Goal: Complete application form

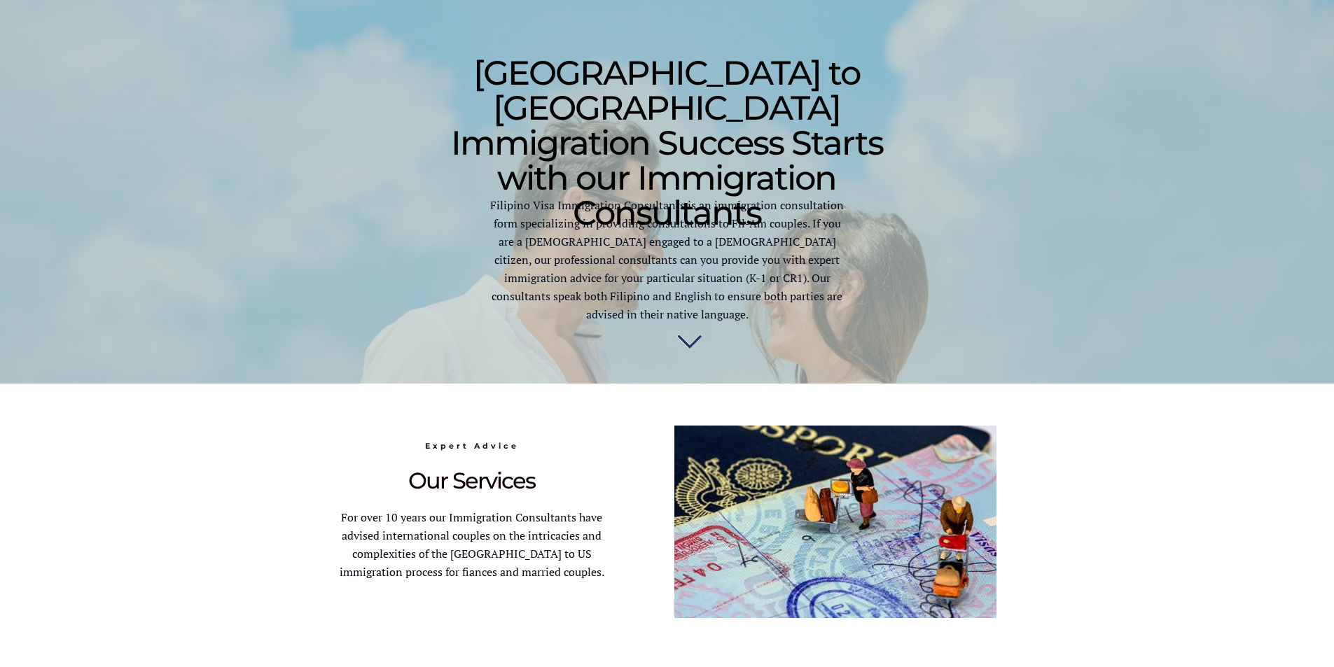
scroll to position [496, 0]
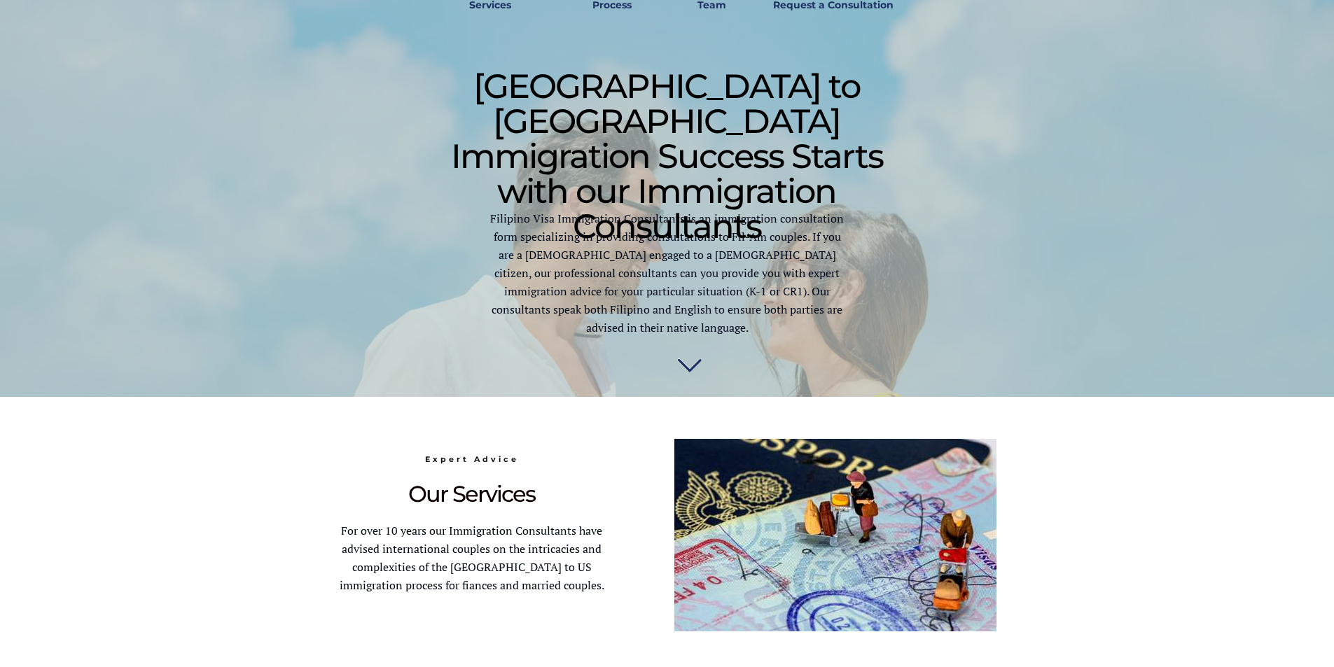
click at [686, 354] on img at bounding box center [689, 362] width 25 height 28
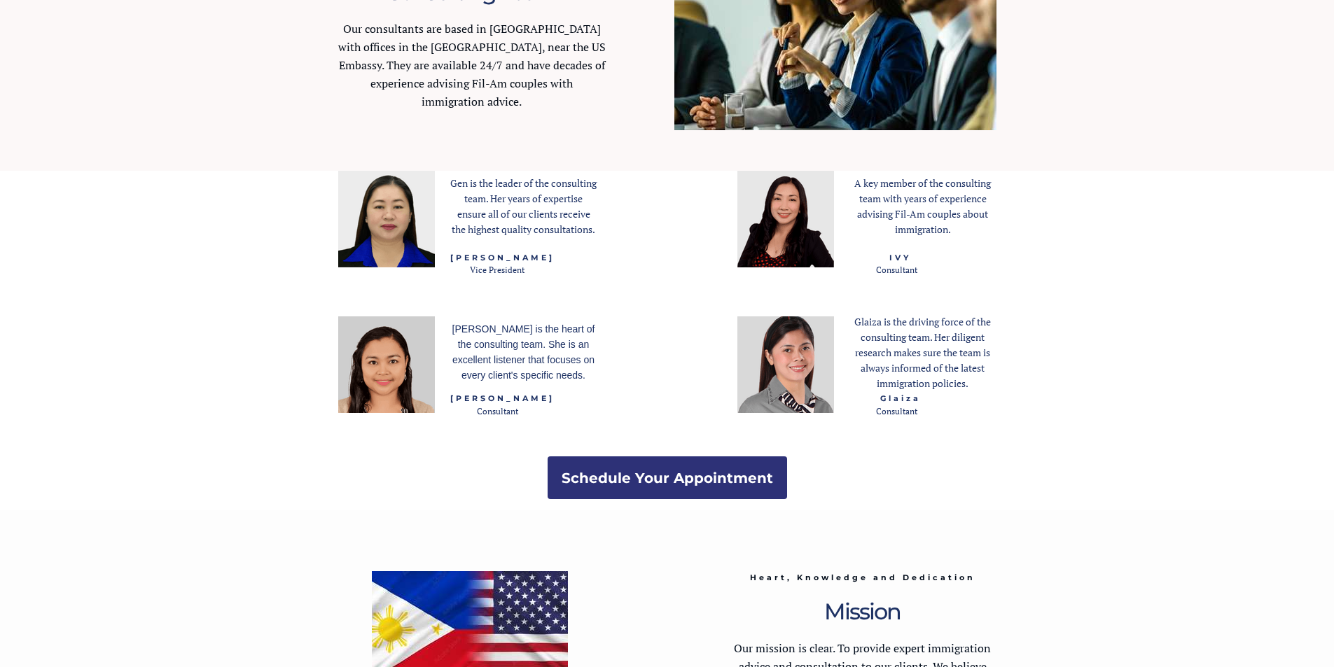
scroll to position [1803, 0]
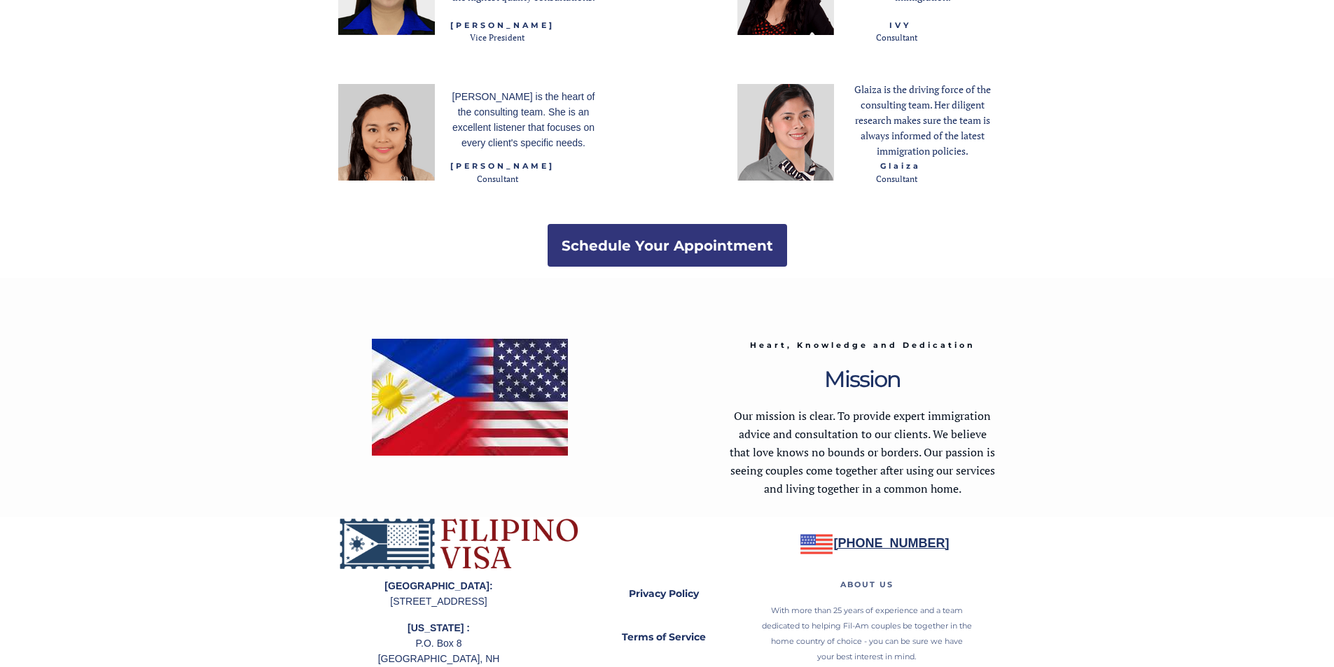
click at [643, 250] on strong "Schedule Your Appointment" at bounding box center [666, 245] width 211 height 17
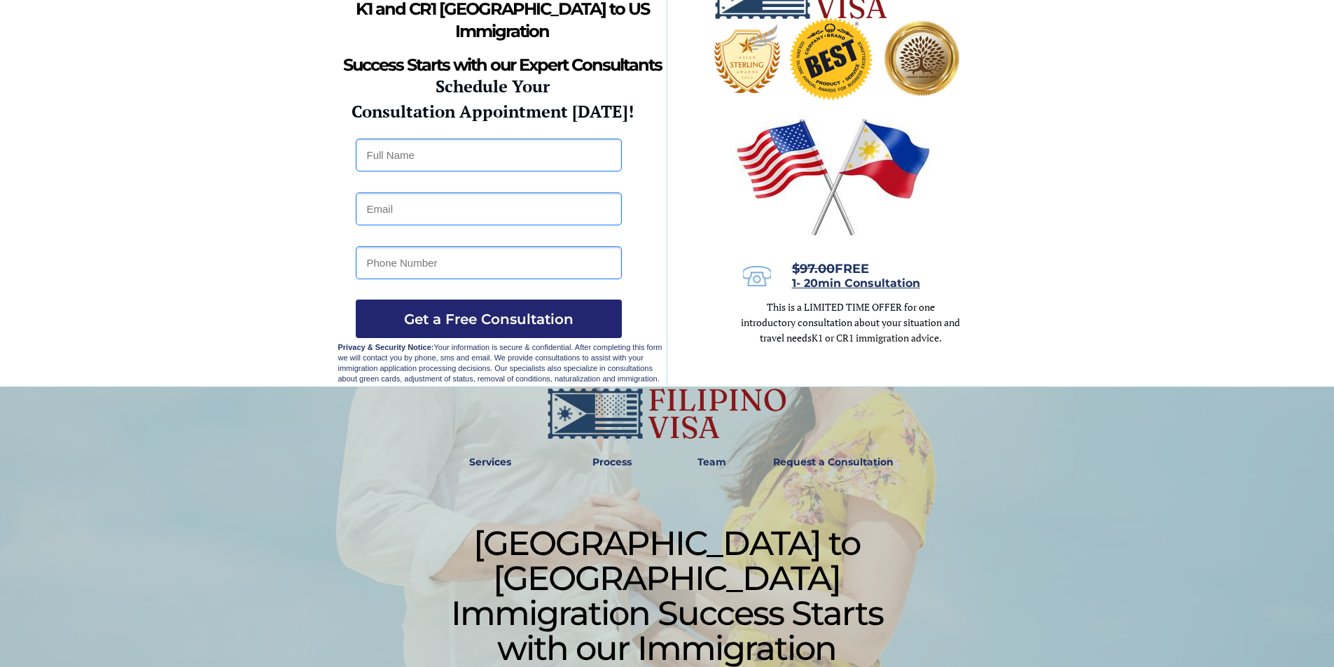
click at [564, 160] on input "text" at bounding box center [489, 155] width 266 height 33
drag, startPoint x: 552, startPoint y: 162, endPoint x: 310, endPoint y: 164, distance: 242.2
type input "[PERSON_NAME] [PERSON_NAME]"
click at [503, 207] on input "email" at bounding box center [489, 209] width 266 height 33
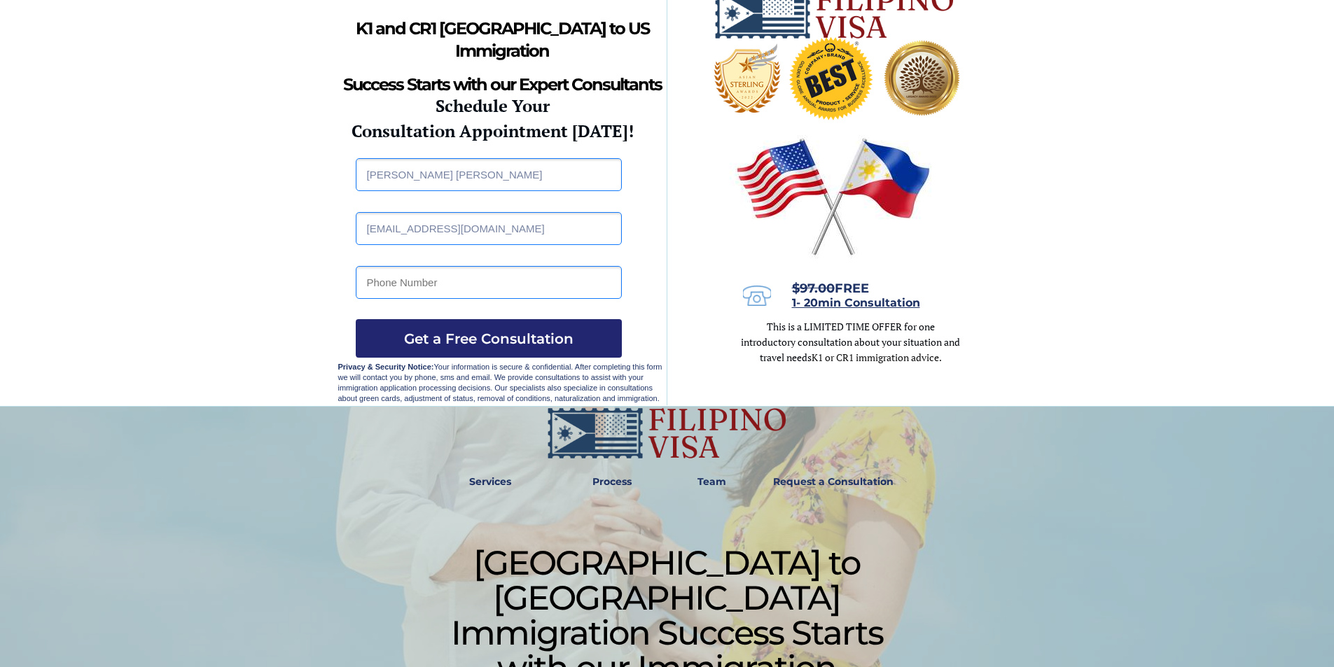
scroll to position [0, 0]
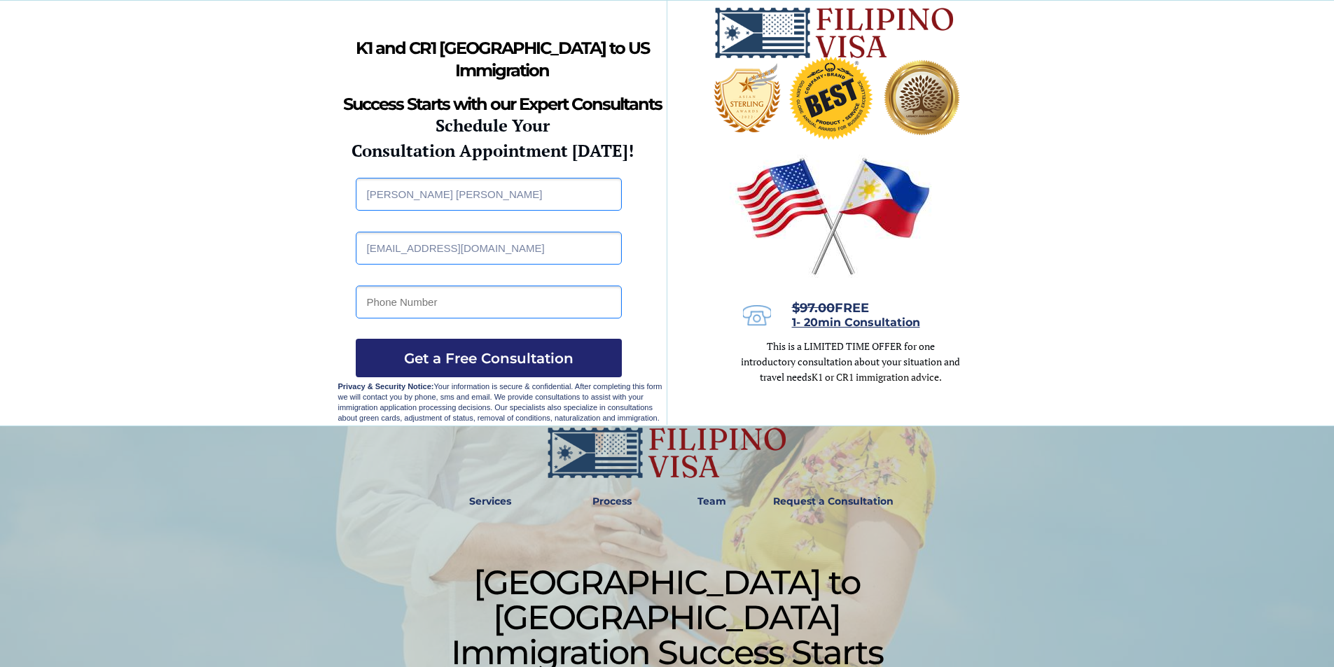
type input "[EMAIL_ADDRESS][DOMAIN_NAME]"
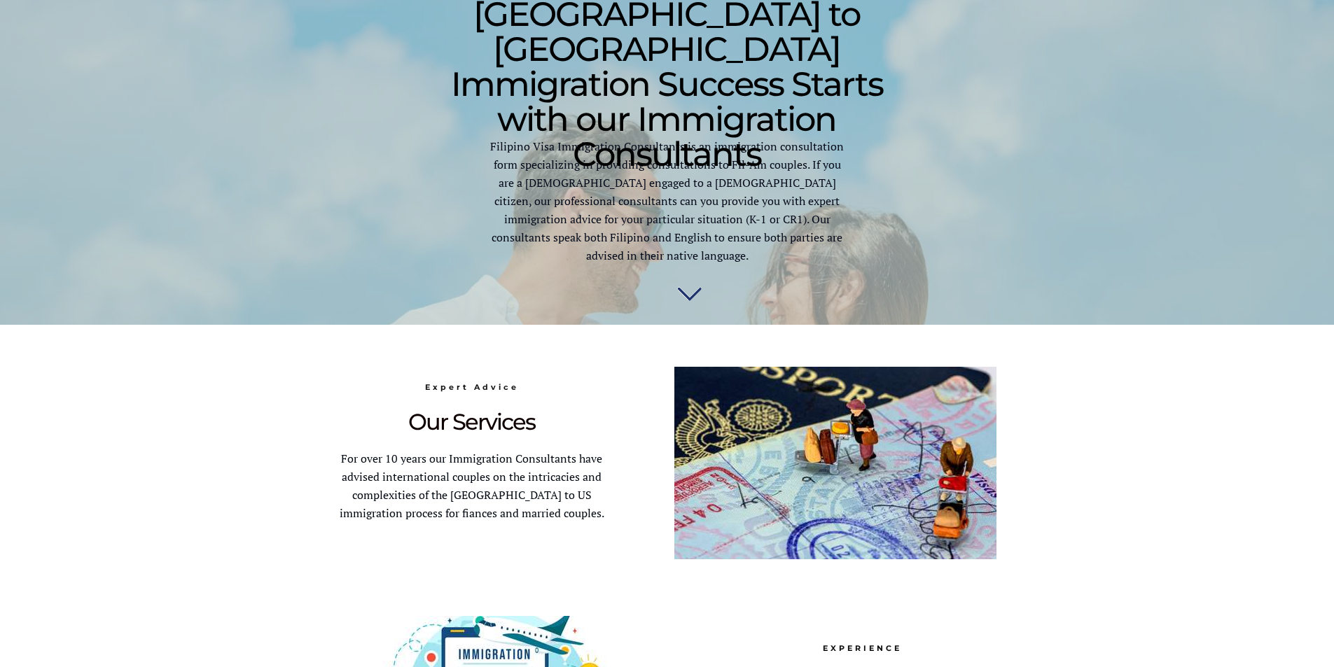
scroll to position [543, 0]
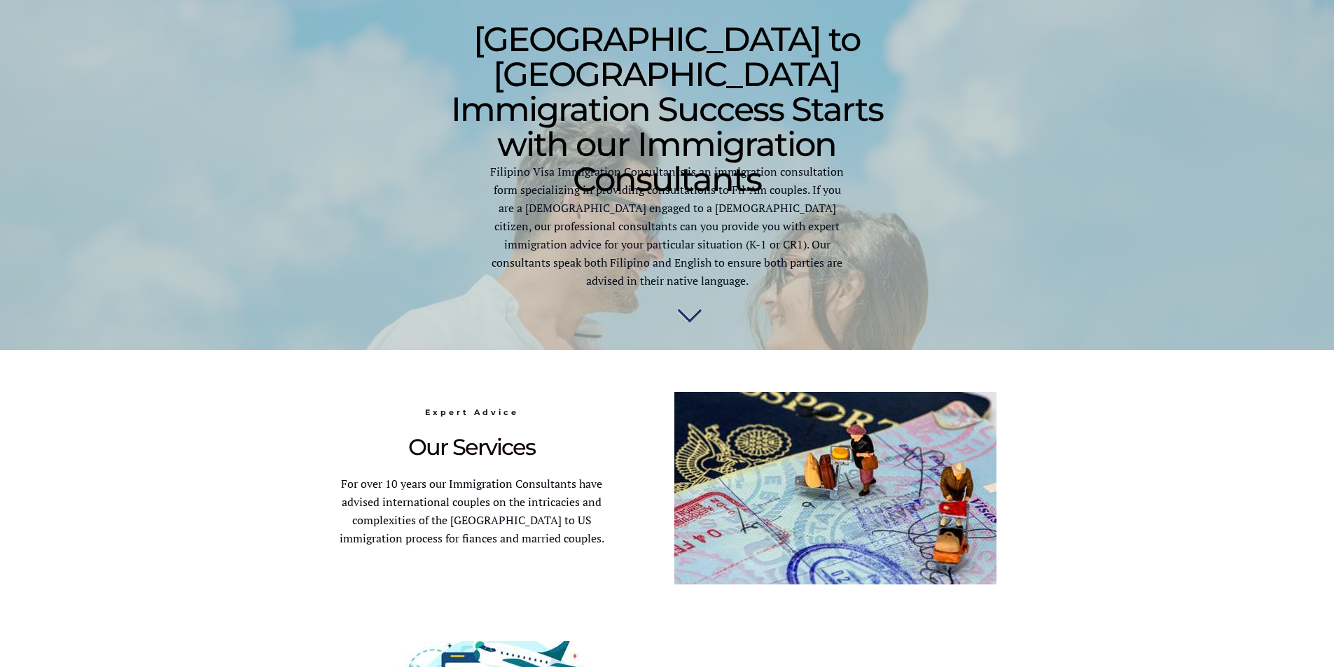
scroll to position [496, 0]
